Goal: Task Accomplishment & Management: Use online tool/utility

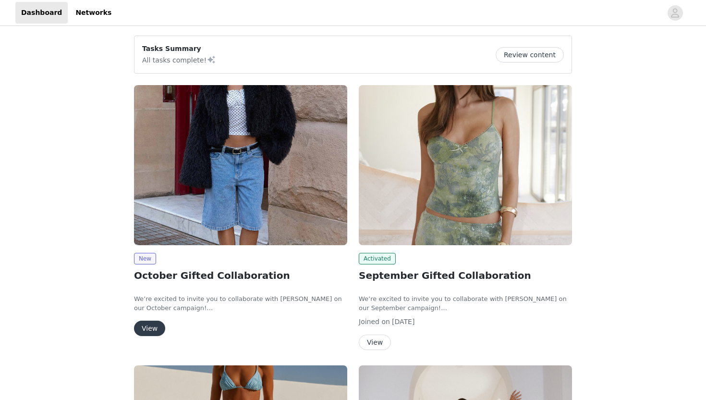
click at [147, 331] on button "View" at bounding box center [149, 327] width 31 height 15
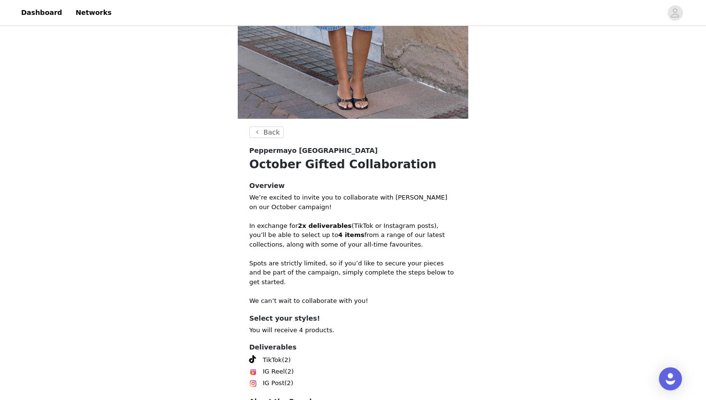
scroll to position [301, 0]
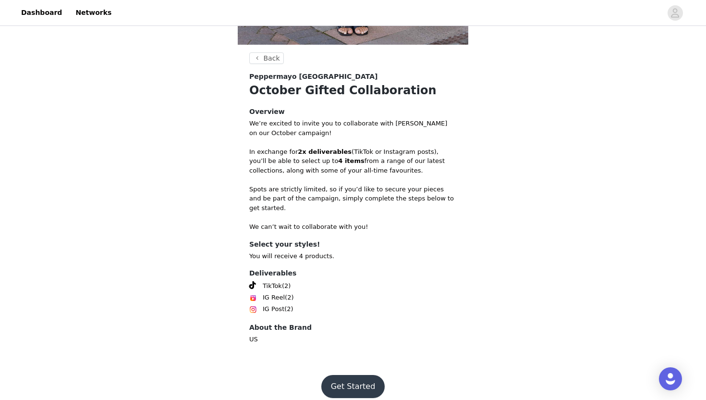
click at [358, 382] on button "Get Started" at bounding box center [353, 386] width 64 height 23
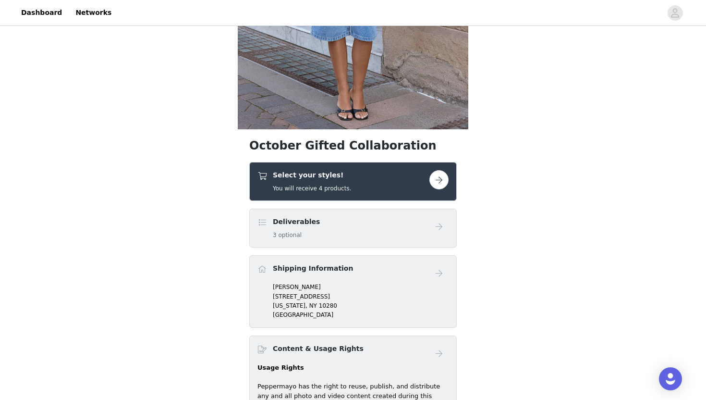
scroll to position [293, 0]
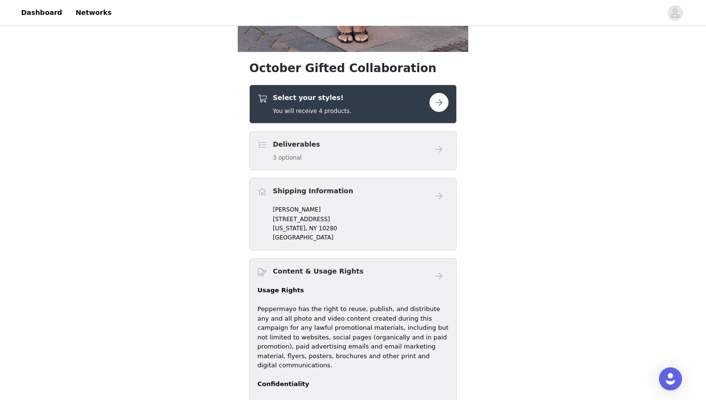
click at [438, 106] on button "button" at bounding box center [438, 102] width 19 height 19
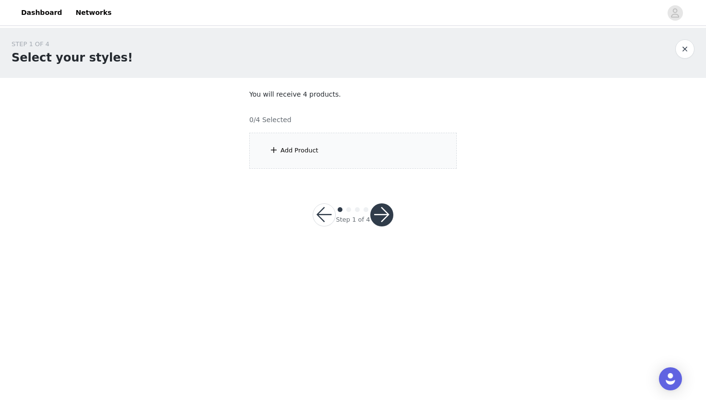
click at [317, 130] on section "You will receive 4 products. 0/4 Selected Add Product" at bounding box center [353, 129] width 231 height 102
click at [316, 145] on div "Add Product" at bounding box center [352, 151] width 207 height 36
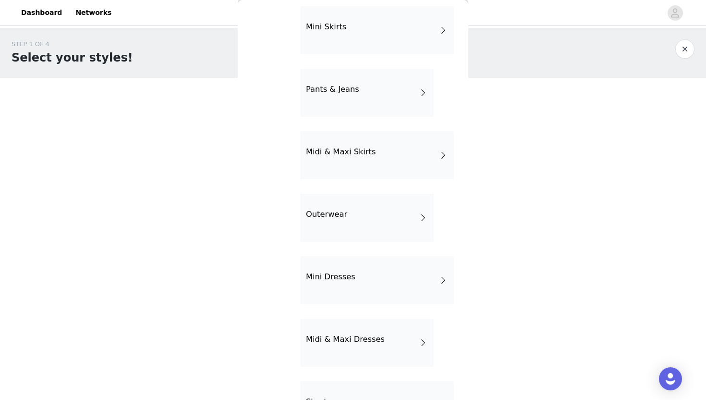
scroll to position [148, 0]
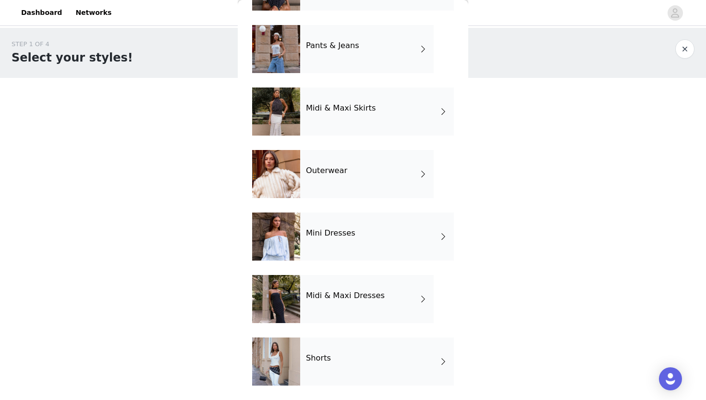
click at [333, 365] on div "Shorts" at bounding box center [377, 361] width 154 height 48
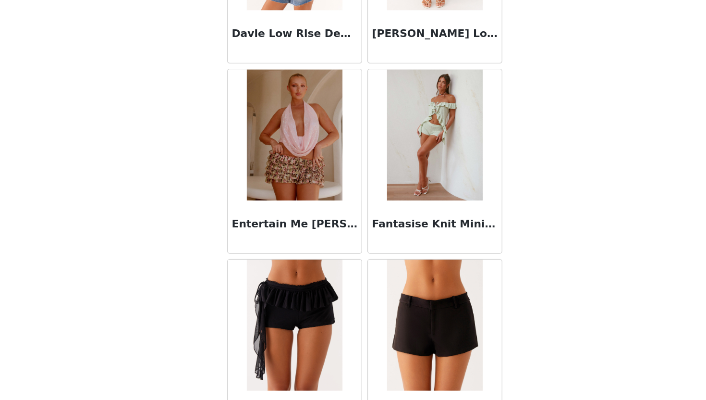
scroll to position [1070, 0]
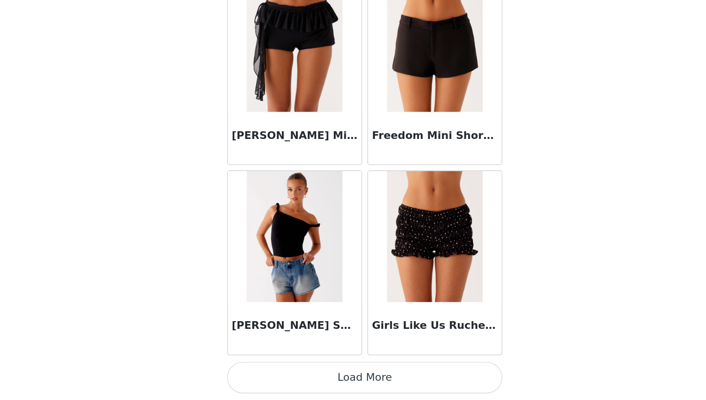
click at [341, 388] on button "Load More" at bounding box center [353, 383] width 202 height 23
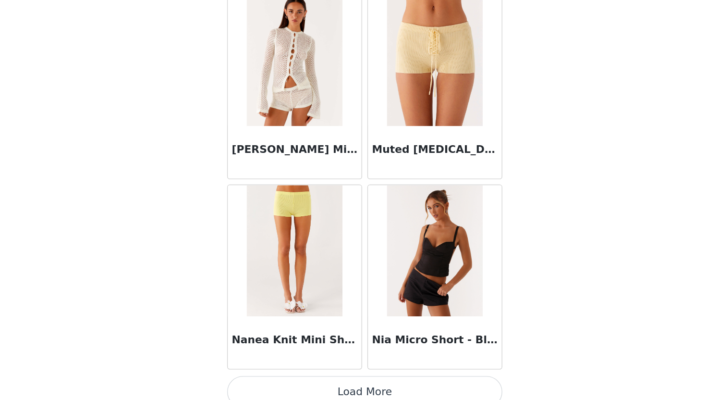
scroll to position [2463, 0]
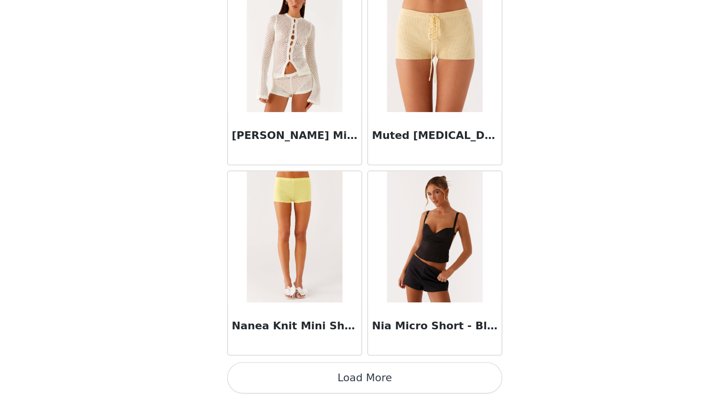
click at [345, 385] on button "Load More" at bounding box center [353, 383] width 202 height 23
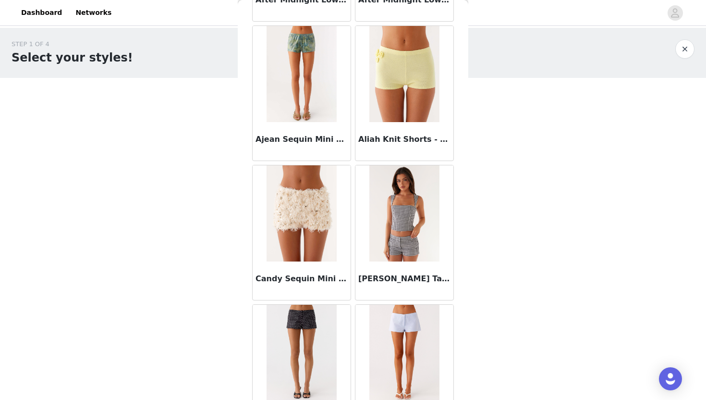
scroll to position [0, 0]
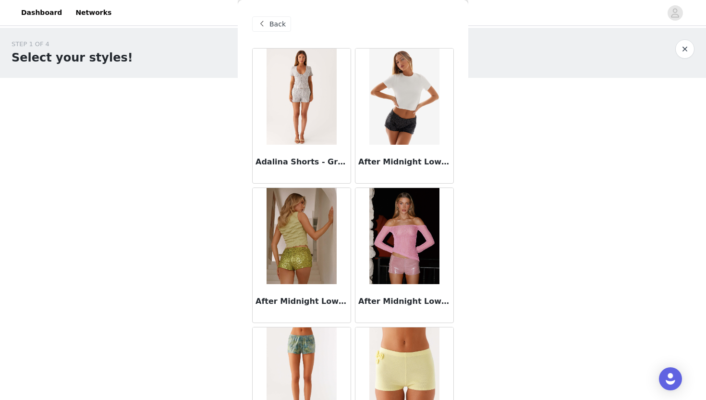
click at [267, 27] on span at bounding box center [262, 24] width 12 height 12
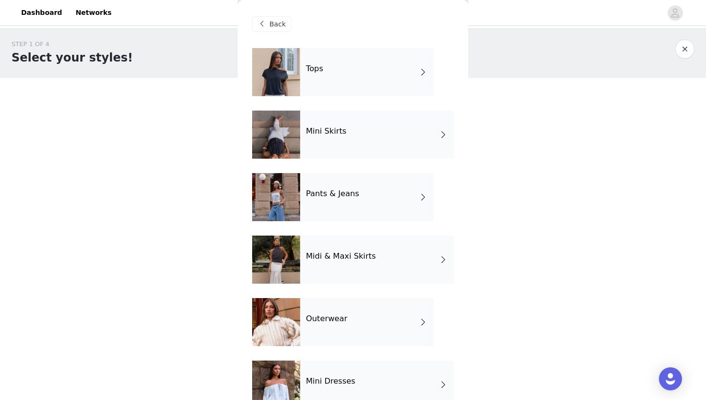
click at [307, 60] on div "Tops" at bounding box center [367, 72] width 134 height 48
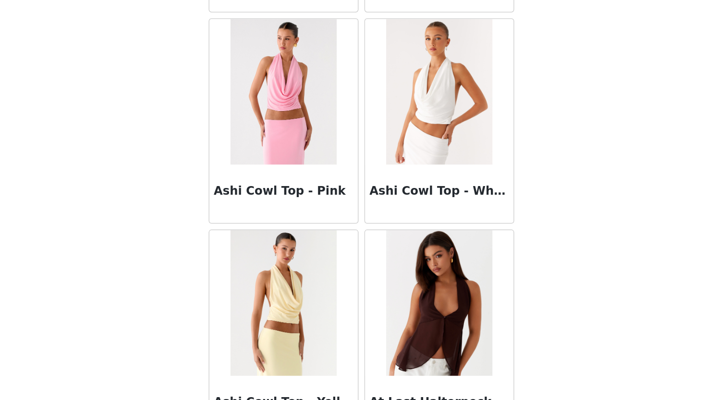
scroll to position [1070, 0]
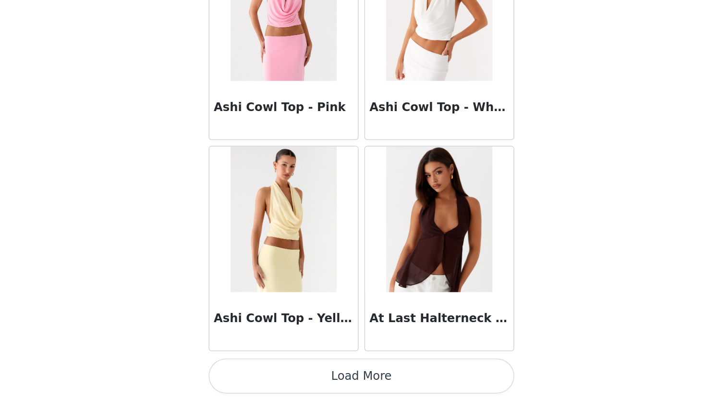
click at [352, 383] on button "Load More" at bounding box center [353, 383] width 202 height 23
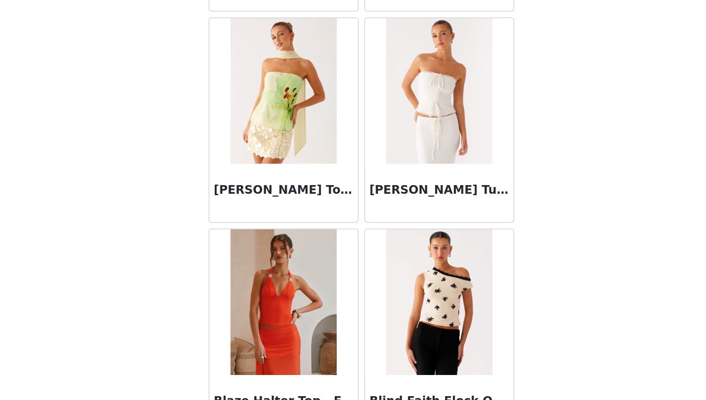
scroll to position [2463, 0]
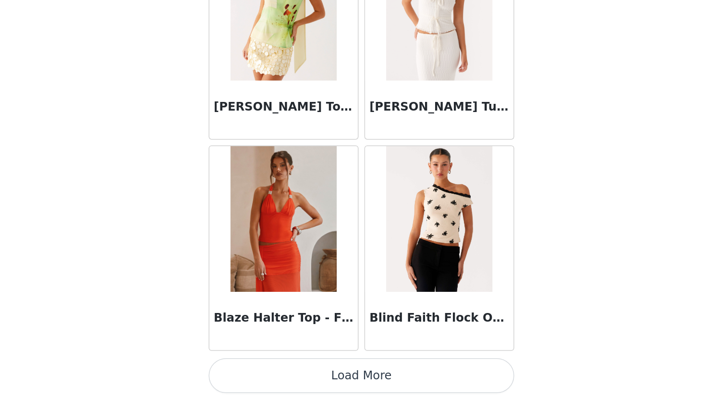
click at [345, 383] on button "Load More" at bounding box center [353, 383] width 202 height 23
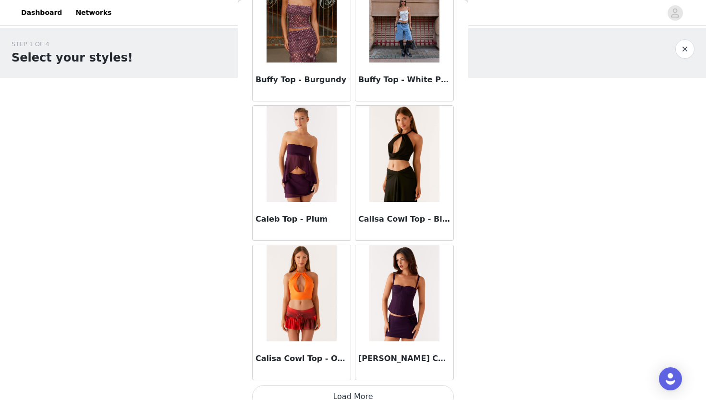
scroll to position [3855, 0]
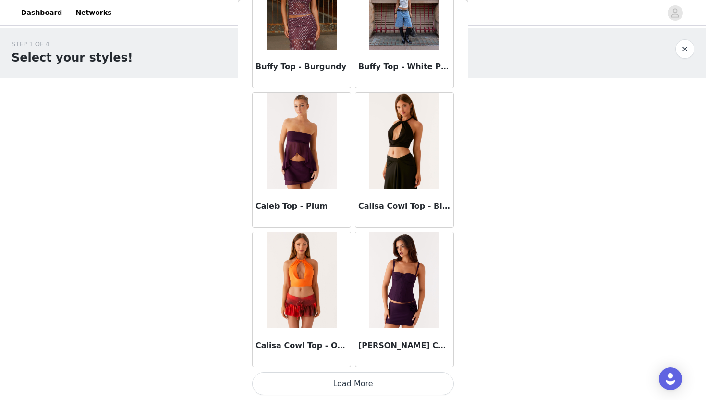
click at [300, 388] on button "Load More" at bounding box center [353, 383] width 202 height 23
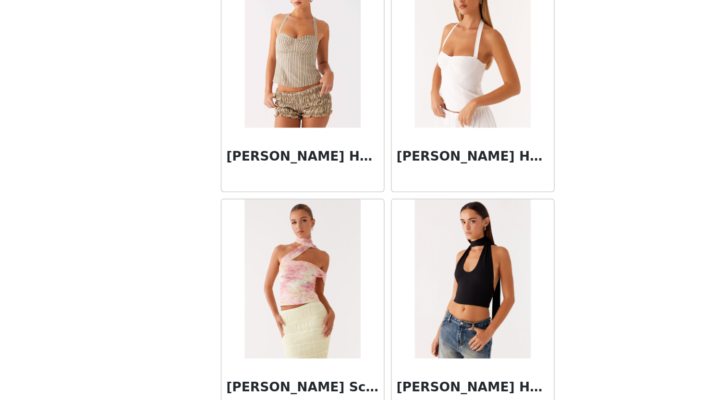
scroll to position [5248, 0]
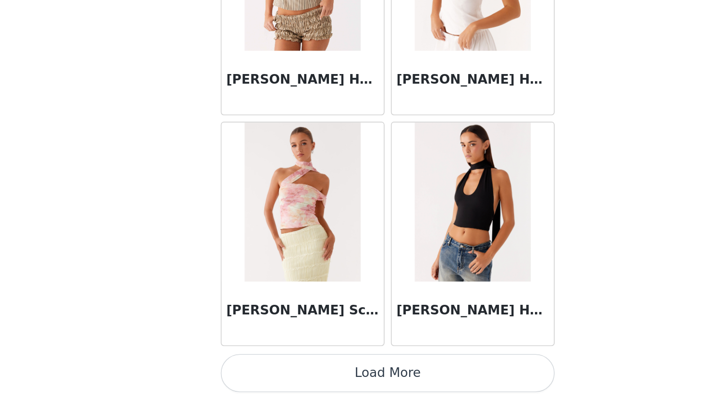
click at [350, 373] on button "Load More" at bounding box center [353, 383] width 202 height 23
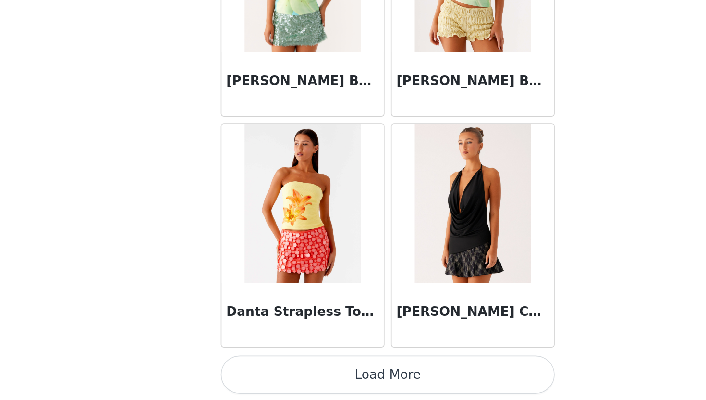
scroll to position [6641, 0]
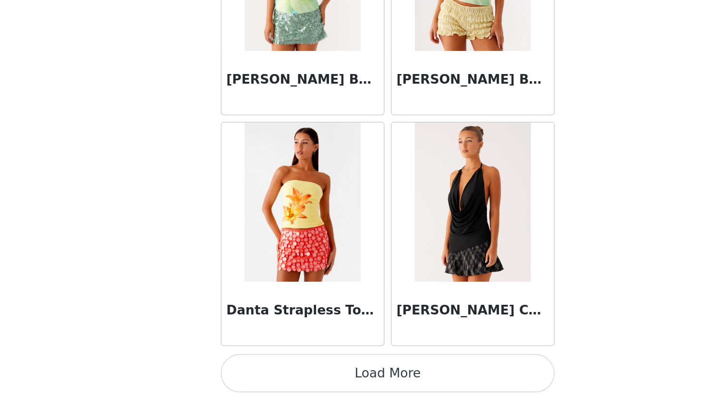
click at [344, 384] on button "Load More" at bounding box center [353, 383] width 202 height 23
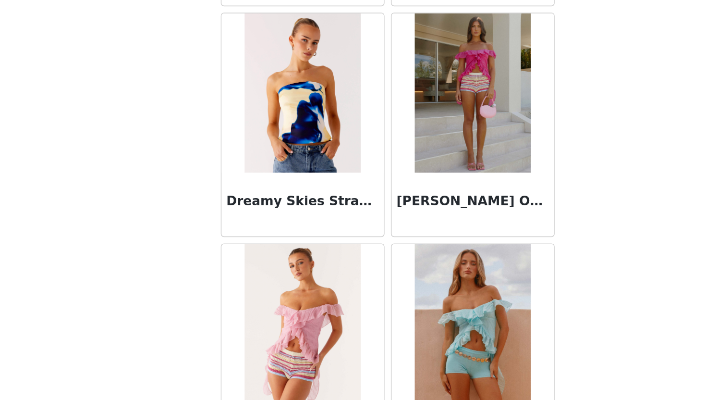
scroll to position [8034, 0]
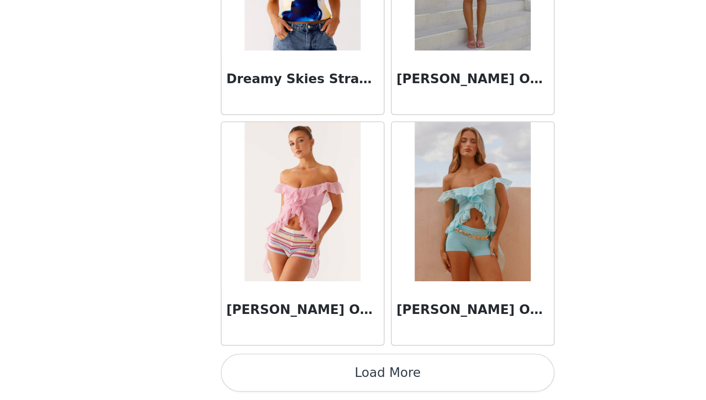
click at [354, 385] on button "Load More" at bounding box center [353, 383] width 202 height 23
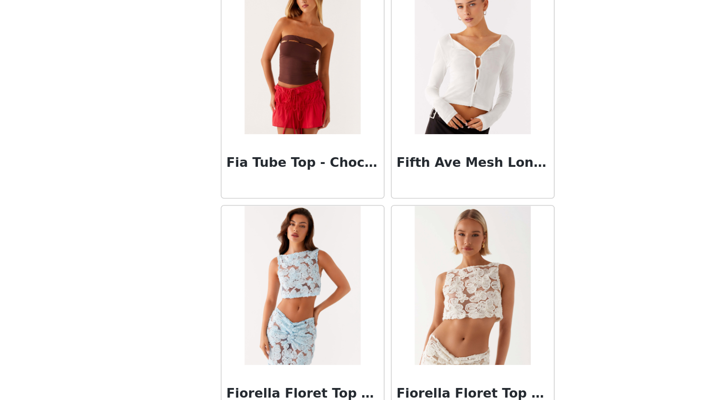
scroll to position [9426, 0]
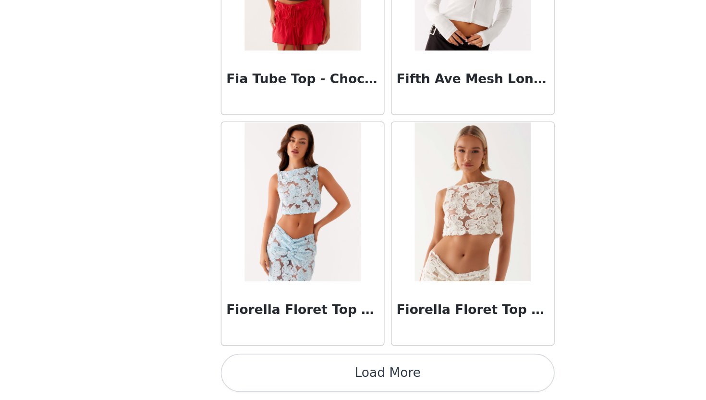
click at [345, 386] on button "Load More" at bounding box center [353, 383] width 202 height 23
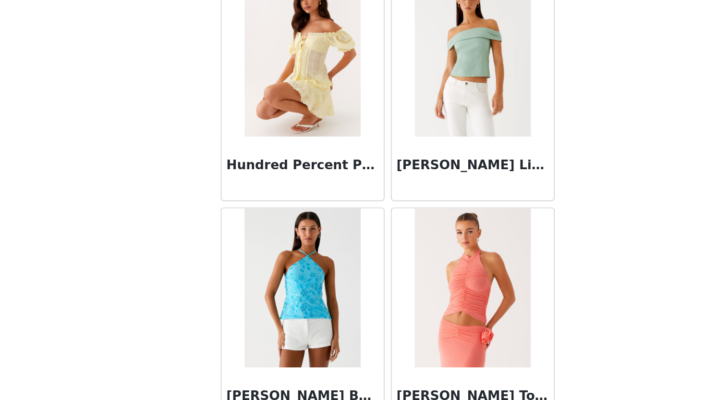
scroll to position [10819, 0]
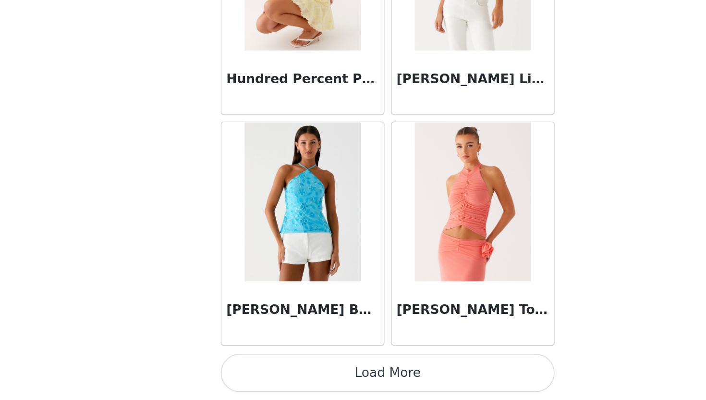
click at [354, 383] on button "Load More" at bounding box center [353, 383] width 202 height 23
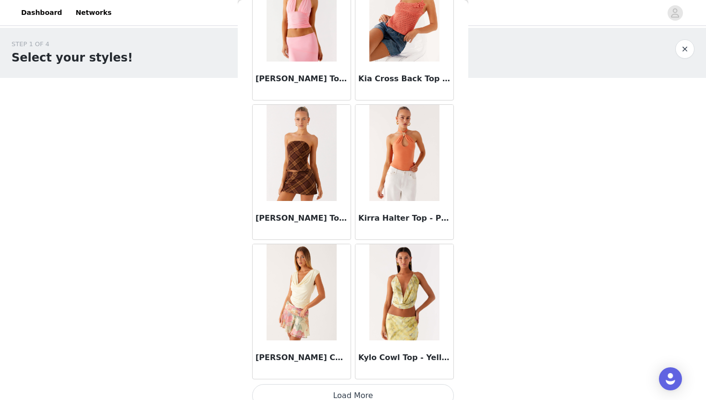
scroll to position [12212, 0]
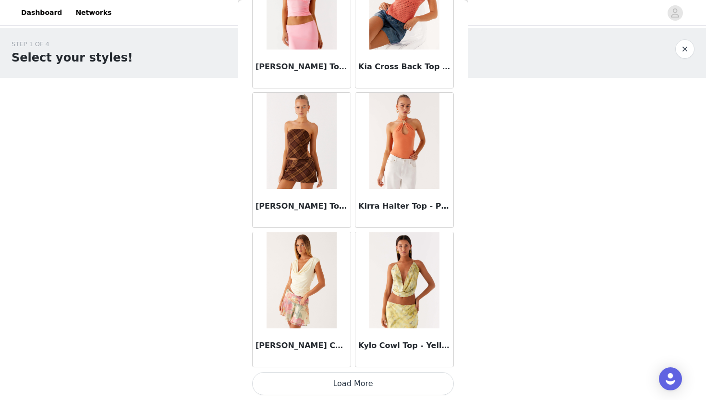
click at [331, 380] on button "Load More" at bounding box center [353, 383] width 202 height 23
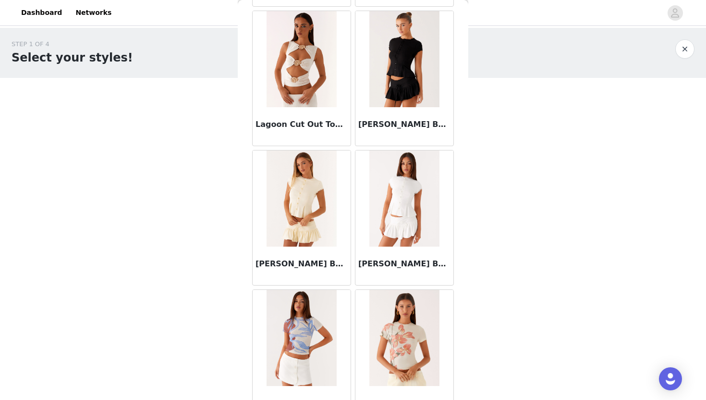
scroll to position [12571, 0]
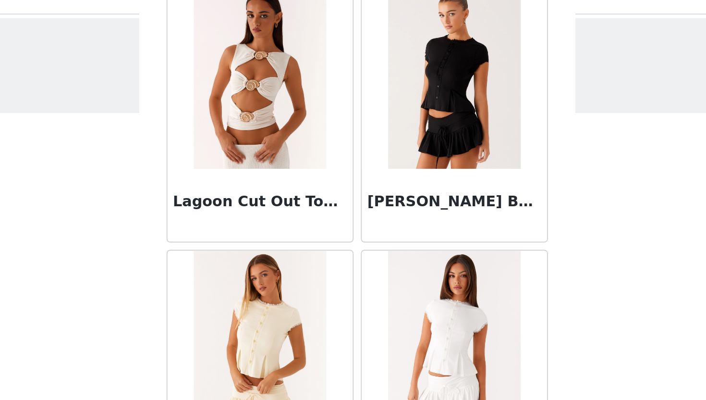
click at [379, 83] on img at bounding box center [404, 60] width 70 height 96
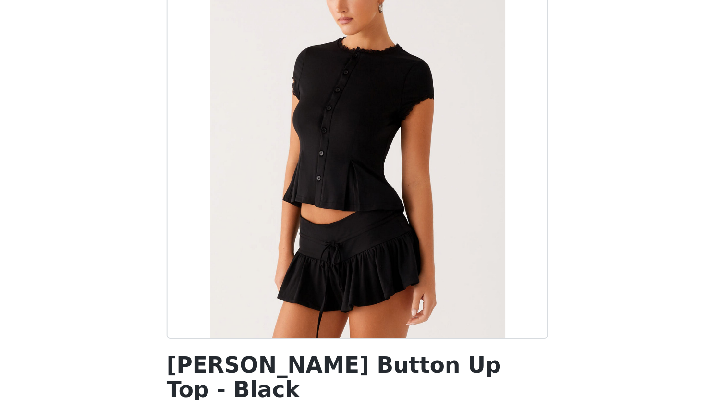
scroll to position [0, 0]
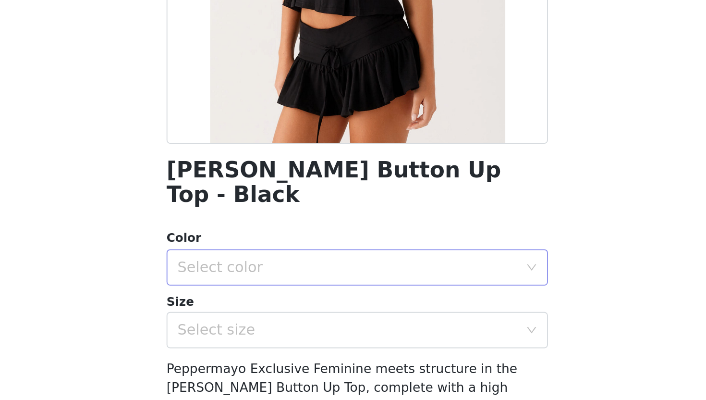
click at [364, 320] on div "Select color" at bounding box center [350, 329] width 184 height 18
click at [351, 338] on li "Black" at bounding box center [353, 337] width 202 height 15
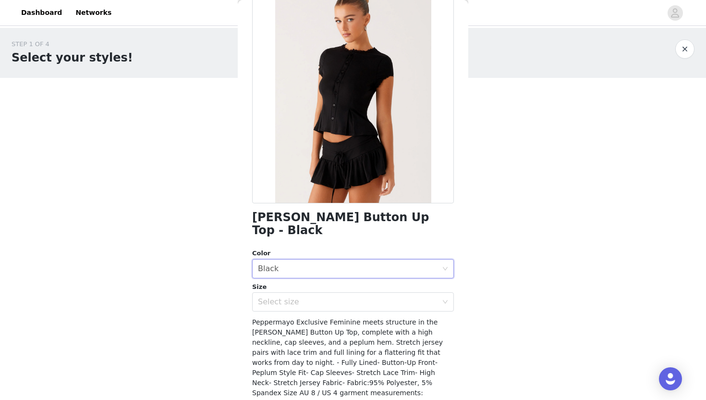
scroll to position [61, 0]
click at [319, 296] on div "Select size" at bounding box center [348, 301] width 180 height 10
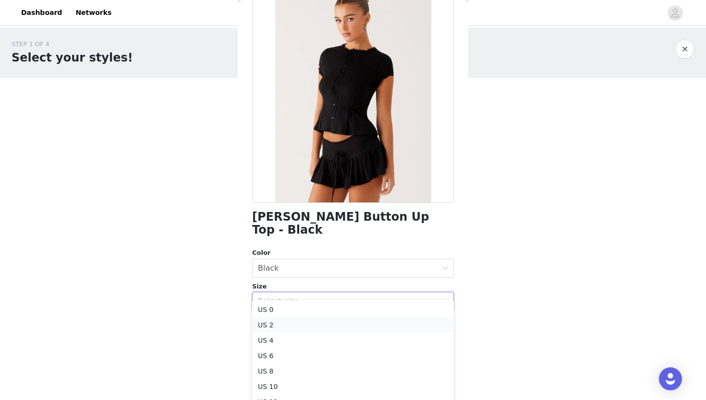
click at [310, 322] on li "US 2" at bounding box center [353, 324] width 202 height 15
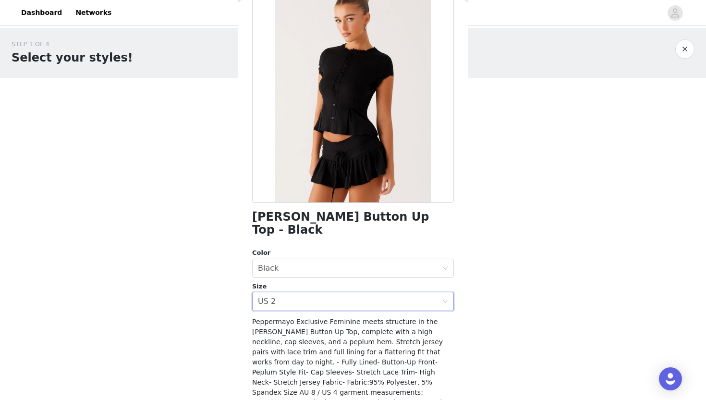
scroll to position [97, 0]
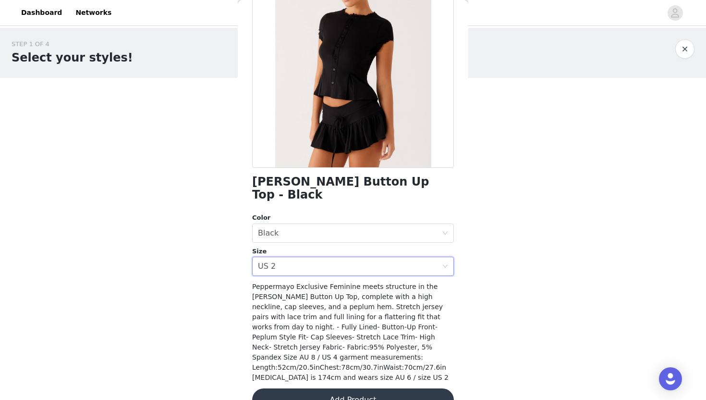
click at [309, 388] on button "Add Product" at bounding box center [353, 399] width 202 height 23
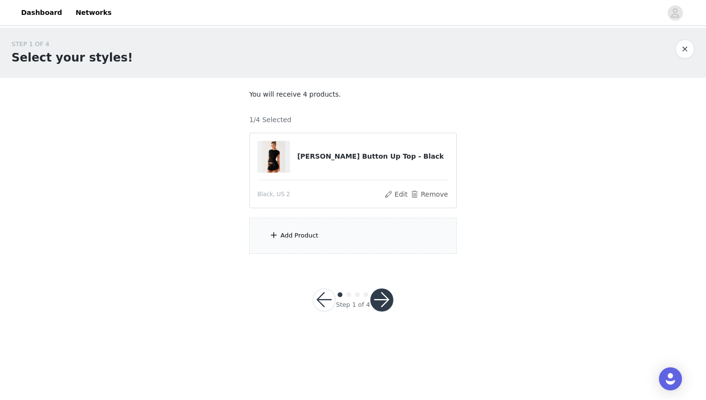
click at [328, 230] on div "Add Product" at bounding box center [352, 236] width 207 height 36
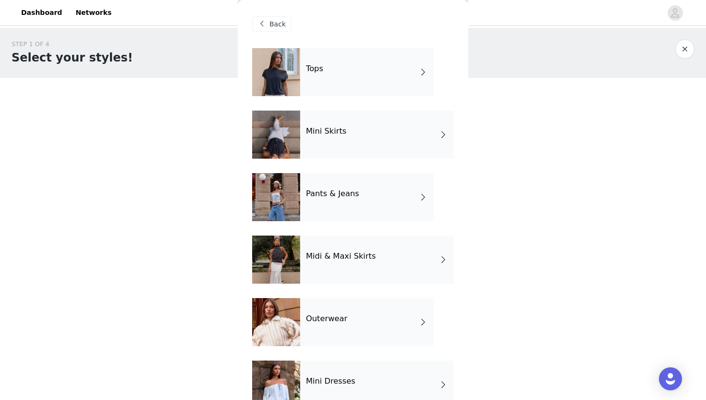
click at [358, 79] on div "Tops" at bounding box center [367, 72] width 134 height 48
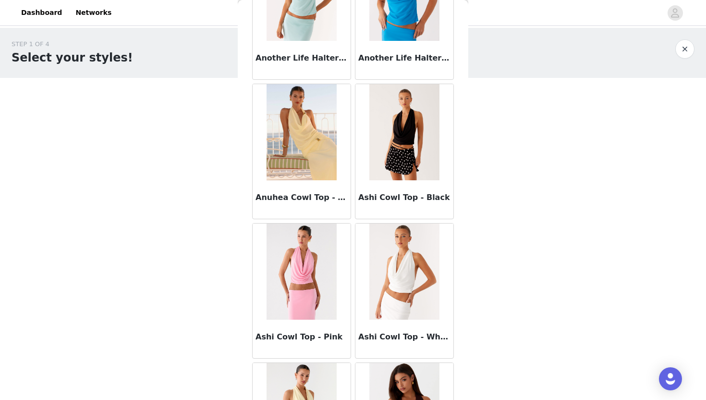
scroll to position [1070, 0]
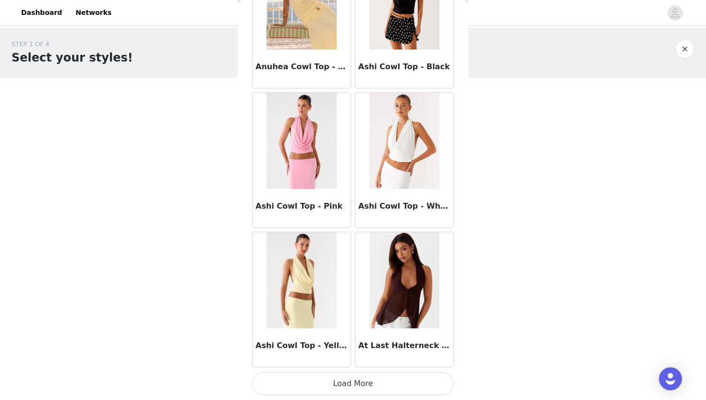
click at [331, 387] on button "Load More" at bounding box center [353, 383] width 202 height 23
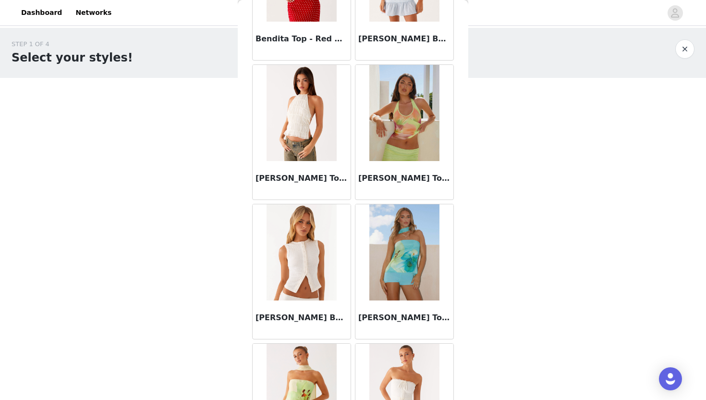
scroll to position [2463, 0]
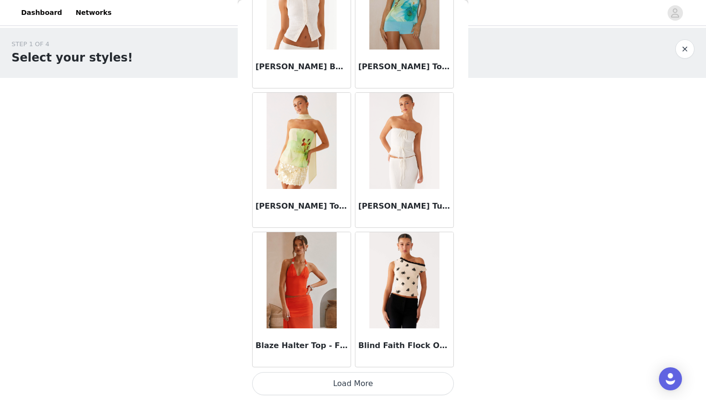
click at [315, 384] on button "Load More" at bounding box center [353, 383] width 202 height 23
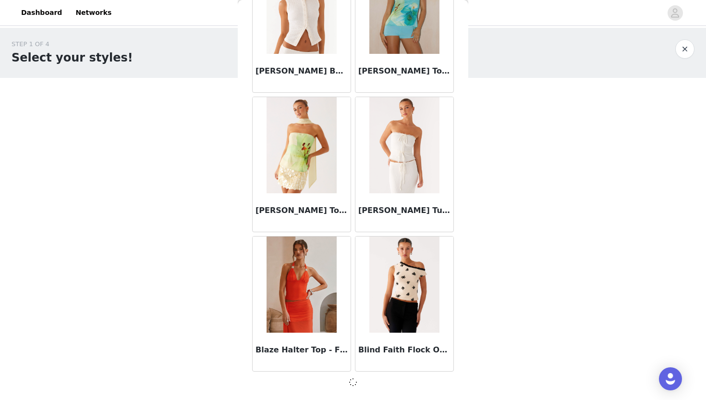
scroll to position [2458, 0]
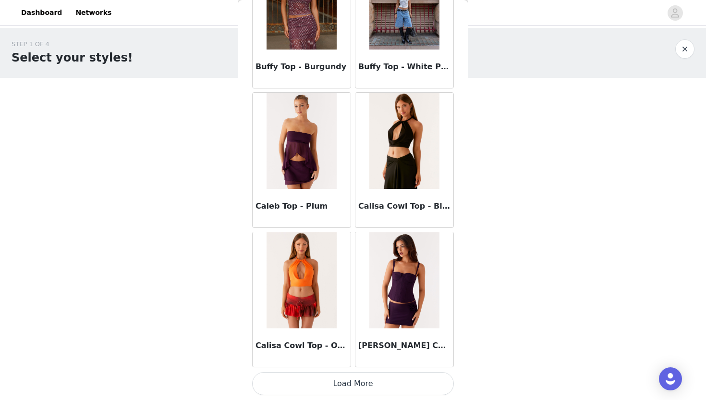
click at [315, 386] on button "Load More" at bounding box center [353, 383] width 202 height 23
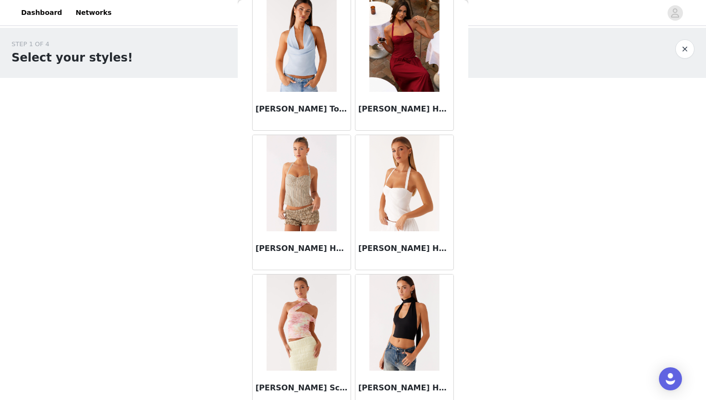
scroll to position [5248, 0]
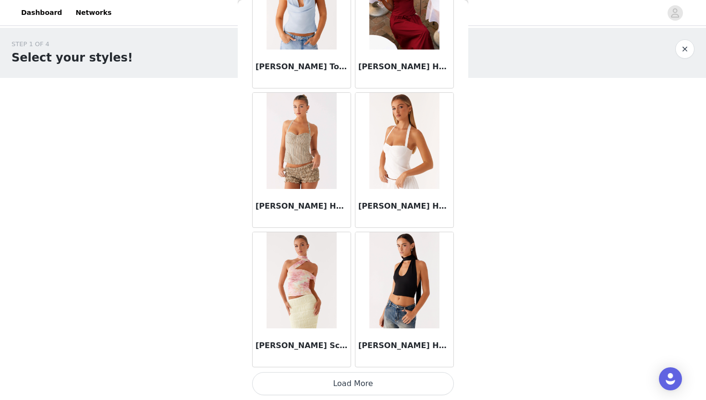
click at [314, 387] on button "Load More" at bounding box center [353, 383] width 202 height 23
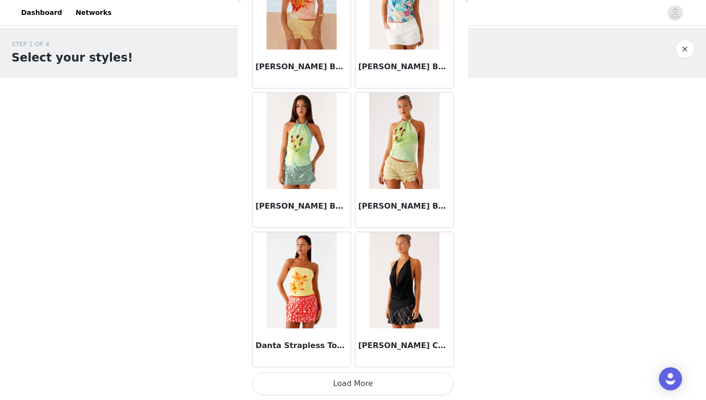
click at [310, 375] on button "Load More" at bounding box center [353, 383] width 202 height 23
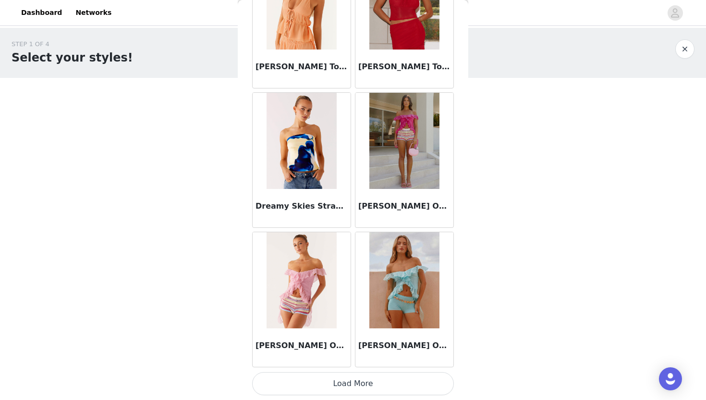
click at [310, 380] on button "Load More" at bounding box center [353, 383] width 202 height 23
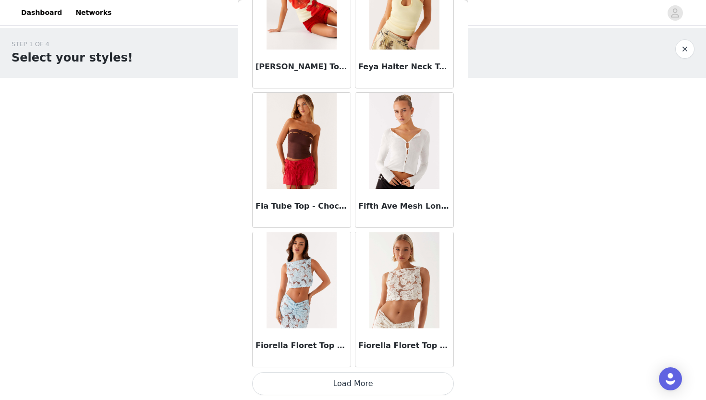
click at [311, 382] on button "Load More" at bounding box center [353, 383] width 202 height 23
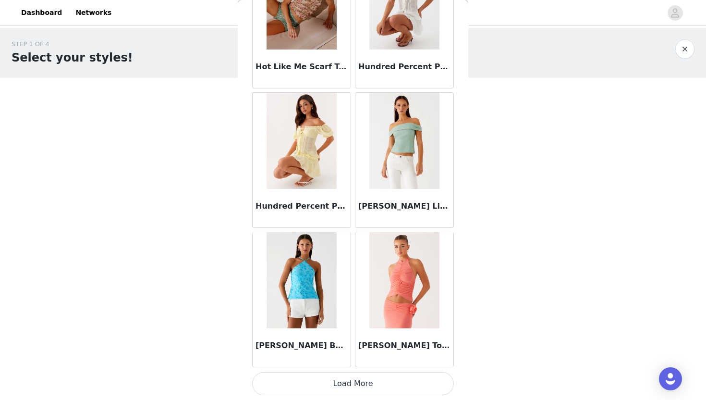
click at [311, 389] on button "Load More" at bounding box center [353, 383] width 202 height 23
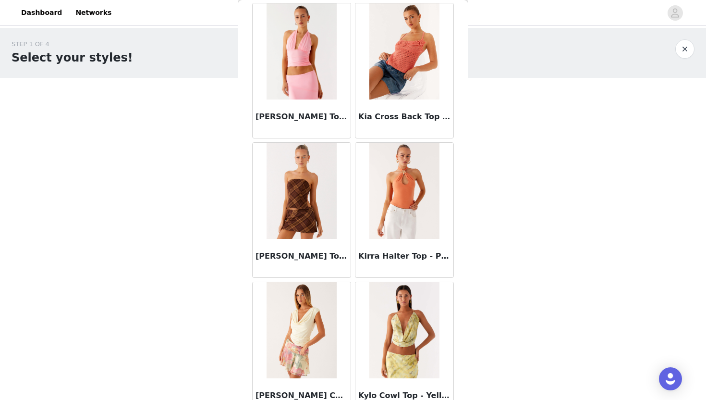
scroll to position [12212, 0]
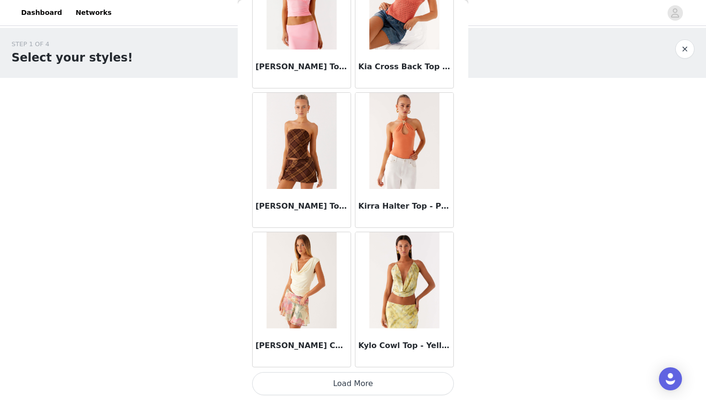
click at [313, 383] on button "Load More" at bounding box center [353, 383] width 202 height 23
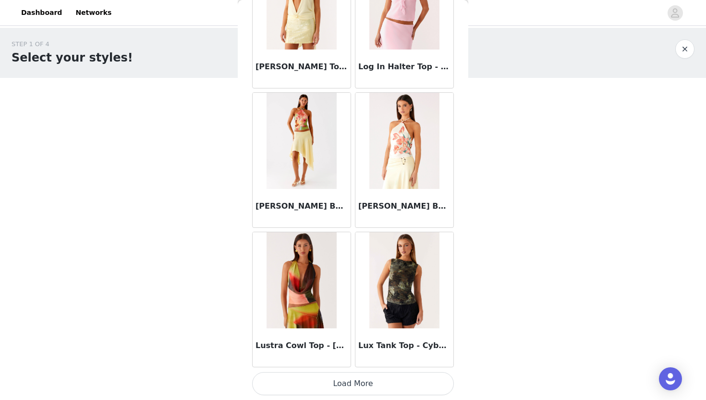
click at [313, 383] on button "Load More" at bounding box center [353, 383] width 202 height 23
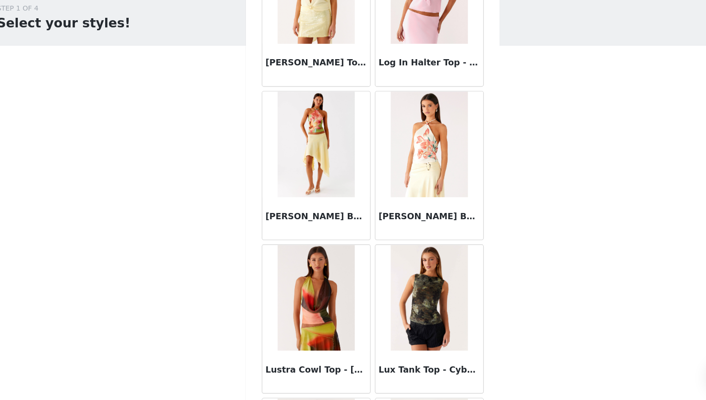
scroll to position [13587, 0]
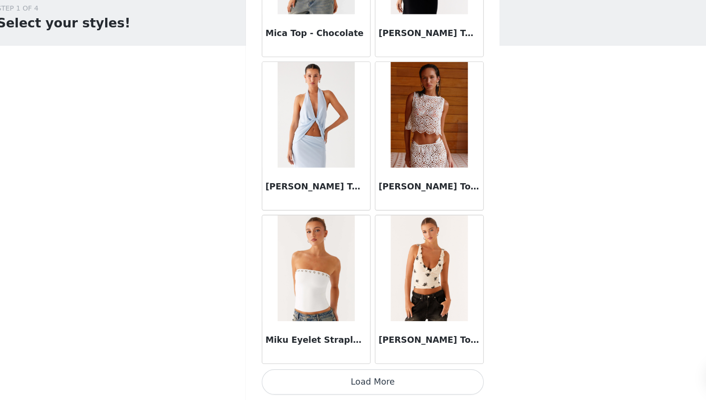
click at [371, 383] on button "Load More" at bounding box center [353, 383] width 202 height 23
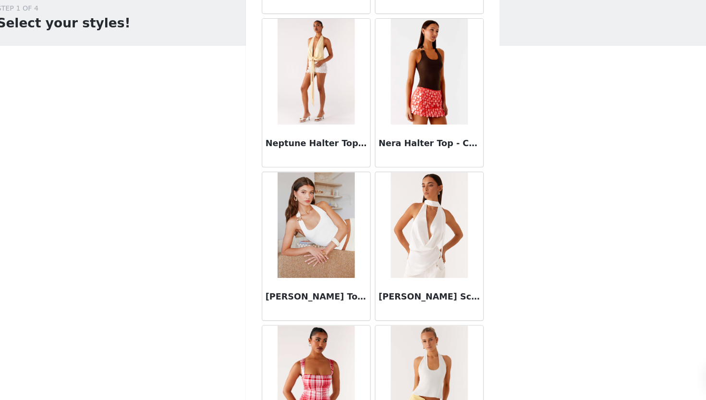
scroll to position [16390, 0]
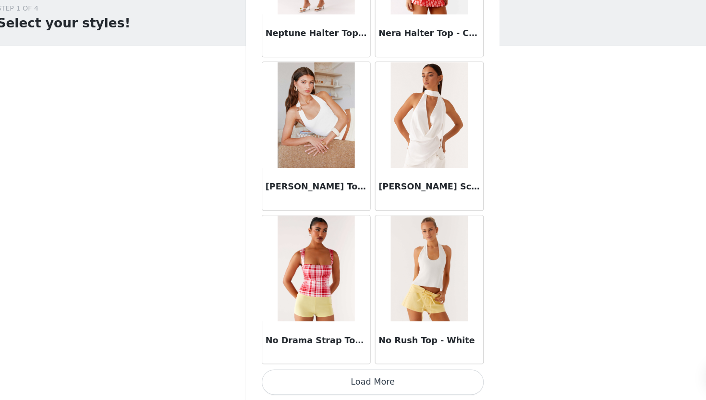
click at [360, 385] on button "Load More" at bounding box center [353, 383] width 202 height 23
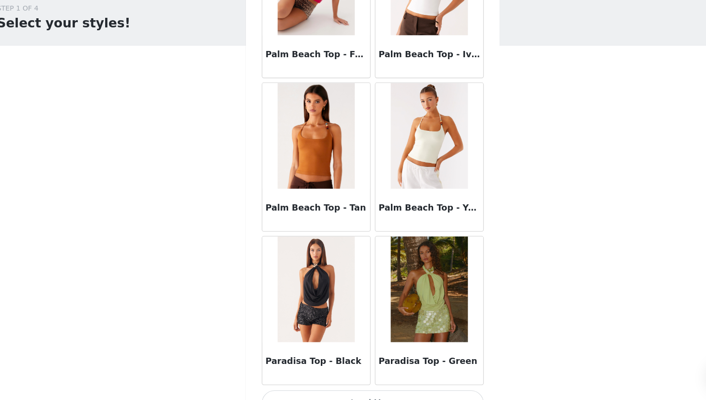
scroll to position [17782, 0]
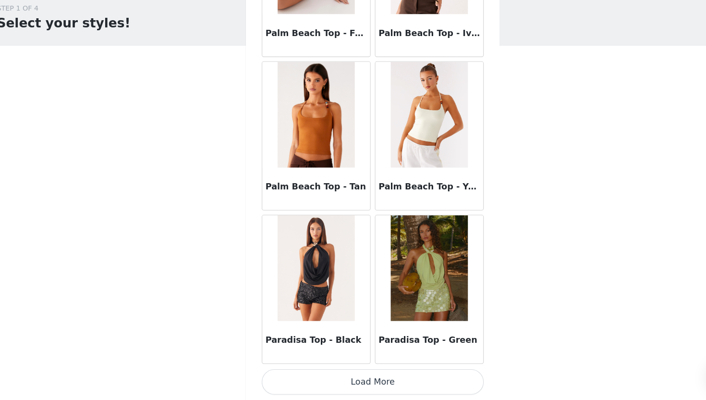
click at [338, 383] on button "Load More" at bounding box center [353, 383] width 202 height 23
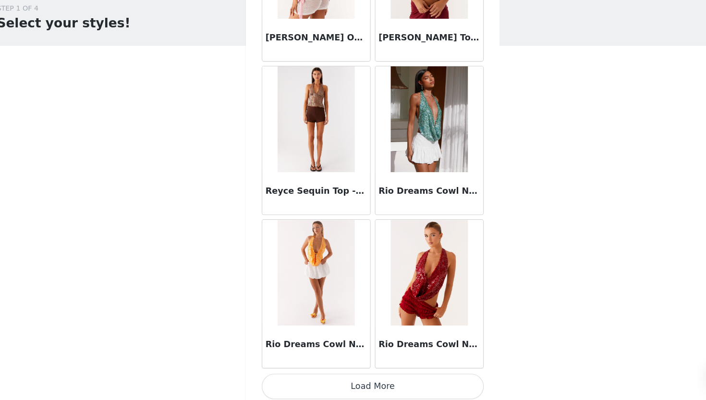
scroll to position [19175, 0]
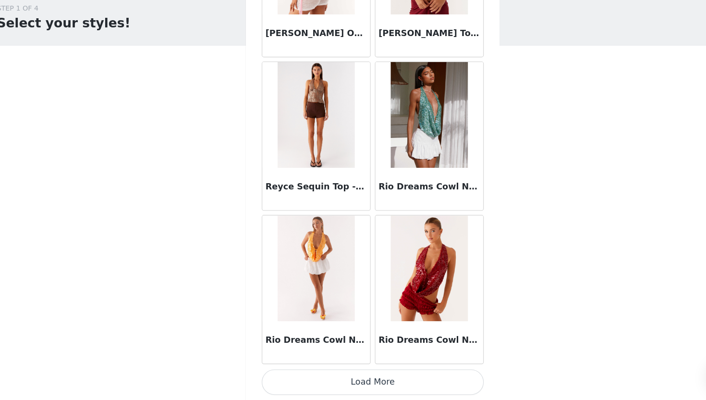
click at [323, 381] on button "Load More" at bounding box center [353, 383] width 202 height 23
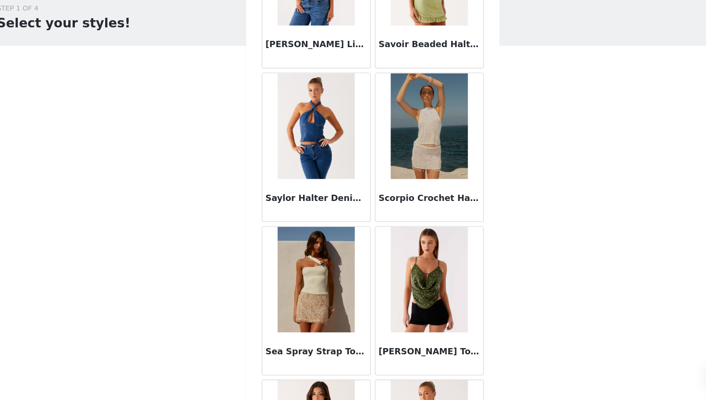
scroll to position [20568, 0]
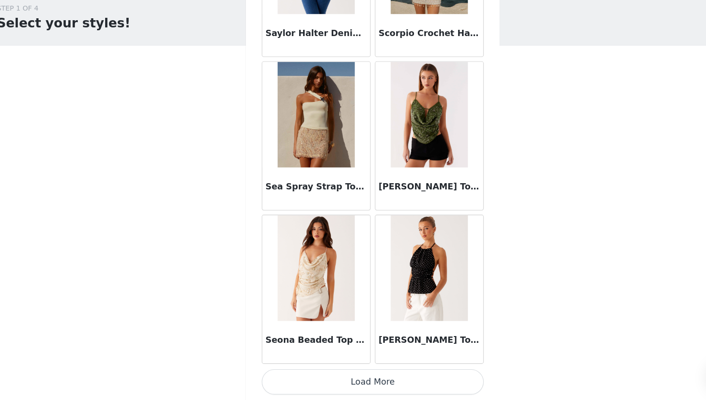
click at [326, 388] on button "Load More" at bounding box center [353, 383] width 202 height 23
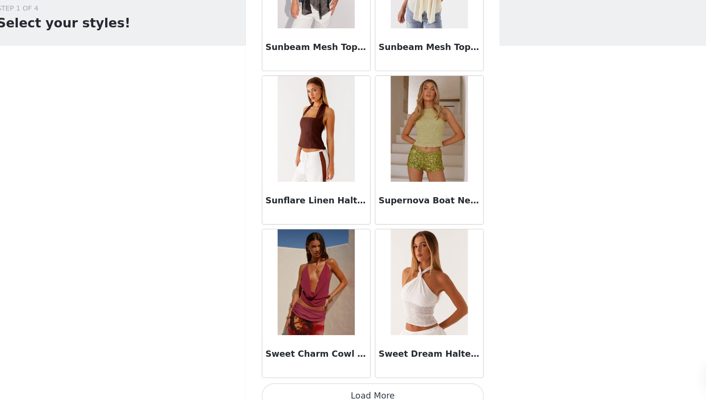
scroll to position [21961, 0]
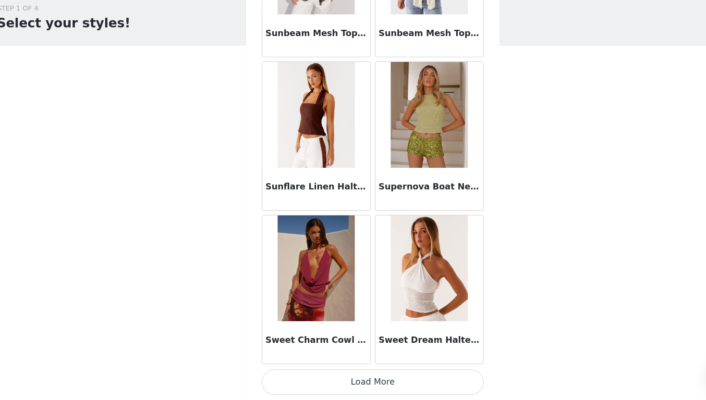
click at [327, 377] on button "Load More" at bounding box center [353, 383] width 202 height 23
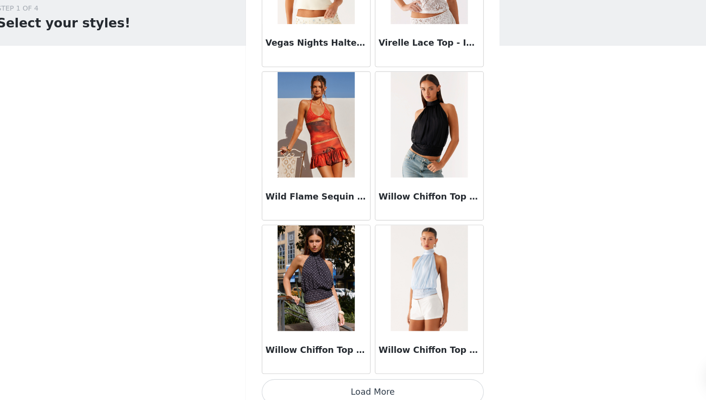
scroll to position [23353, 0]
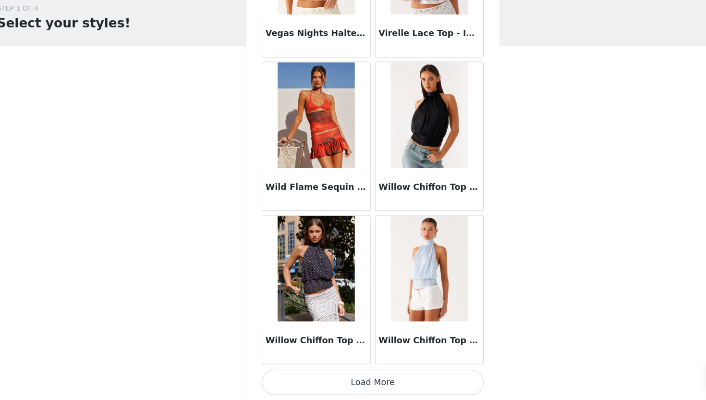
click at [330, 373] on button "Load More" at bounding box center [353, 383] width 202 height 23
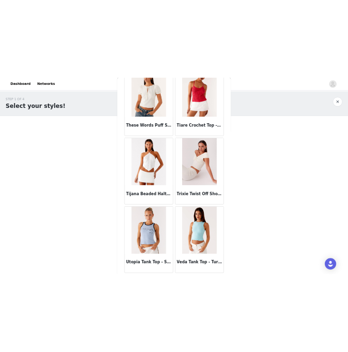
scroll to position [22761, 0]
